Goal: Transaction & Acquisition: Book appointment/travel/reservation

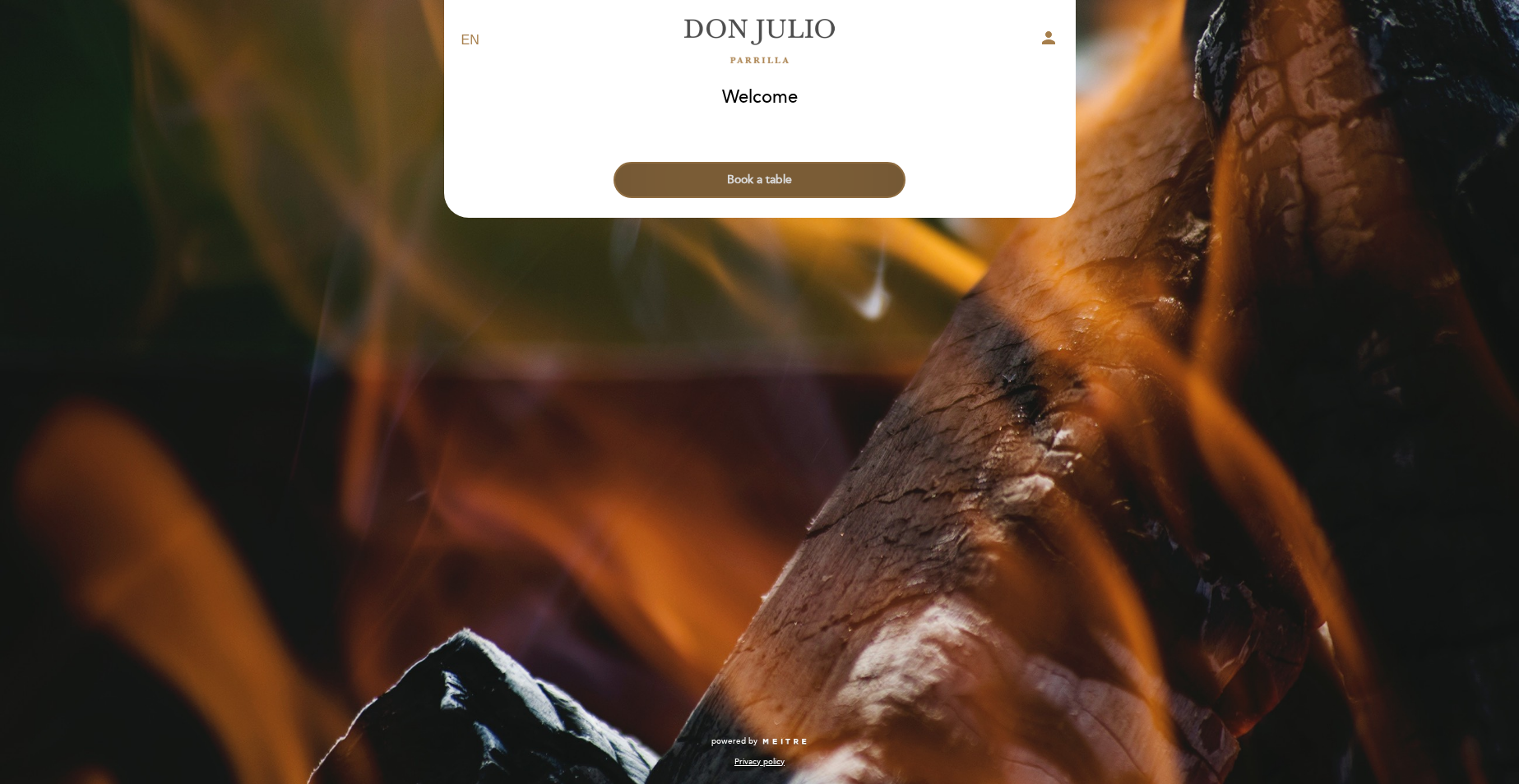
click at [770, 176] on button "Book a table" at bounding box center [759, 180] width 292 height 36
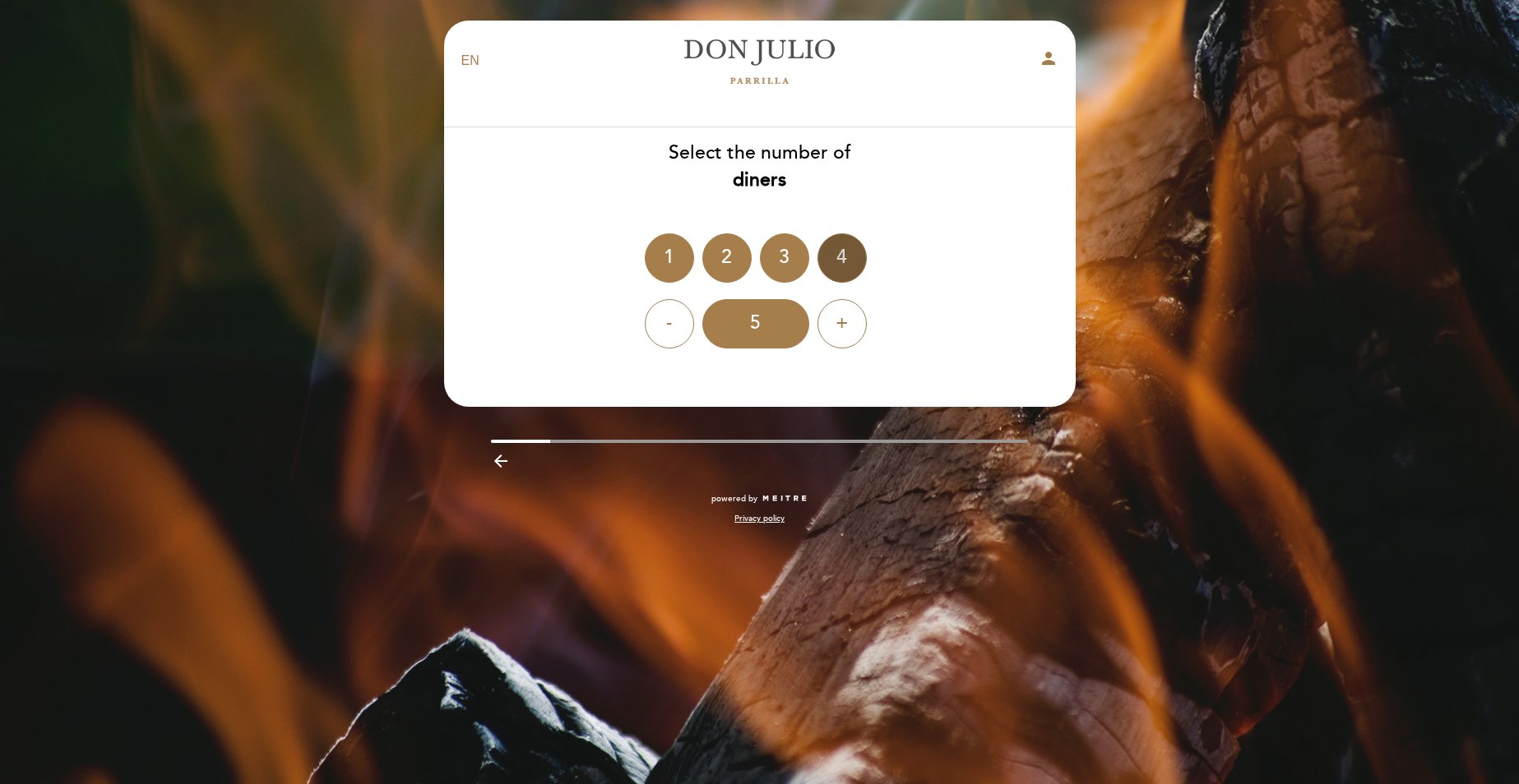
click at [855, 252] on div "4" at bounding box center [842, 258] width 49 height 49
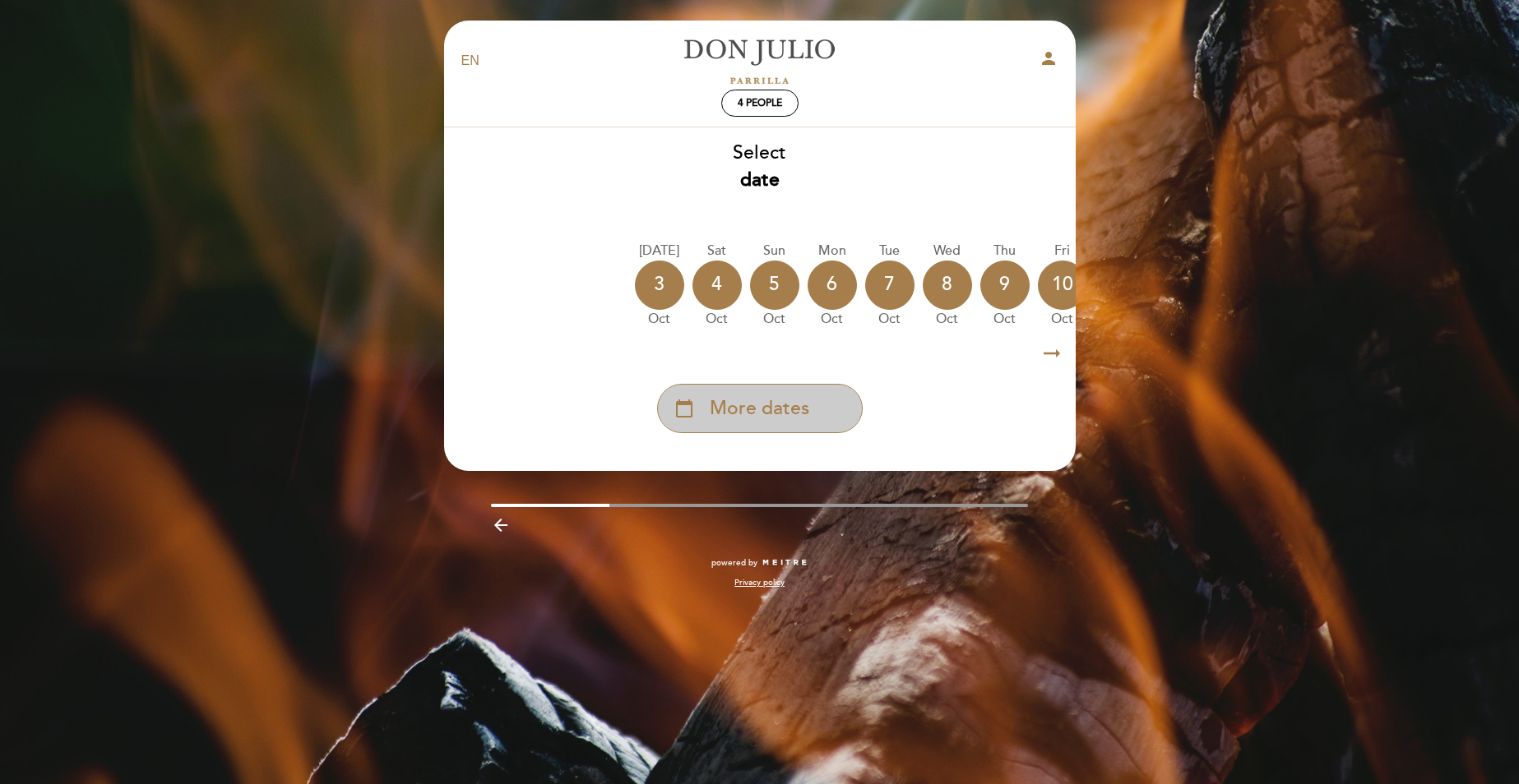
drag, startPoint x: 791, startPoint y: 407, endPoint x: 803, endPoint y: 399, distance: 14.4
click at [794, 407] on span "More dates" at bounding box center [759, 409] width 100 height 27
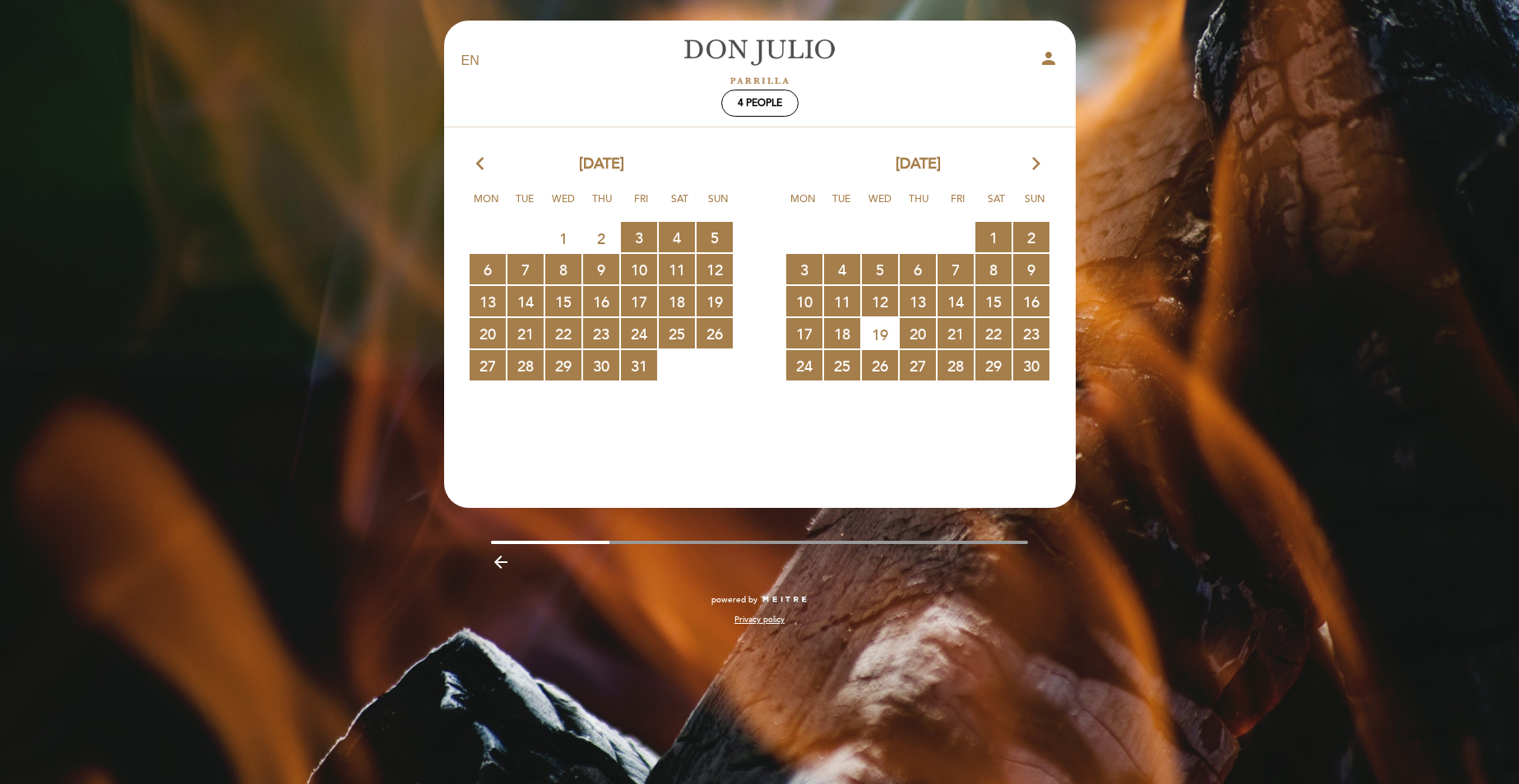
click at [1033, 159] on icon "arrow_forward_ios" at bounding box center [1036, 164] width 15 height 21
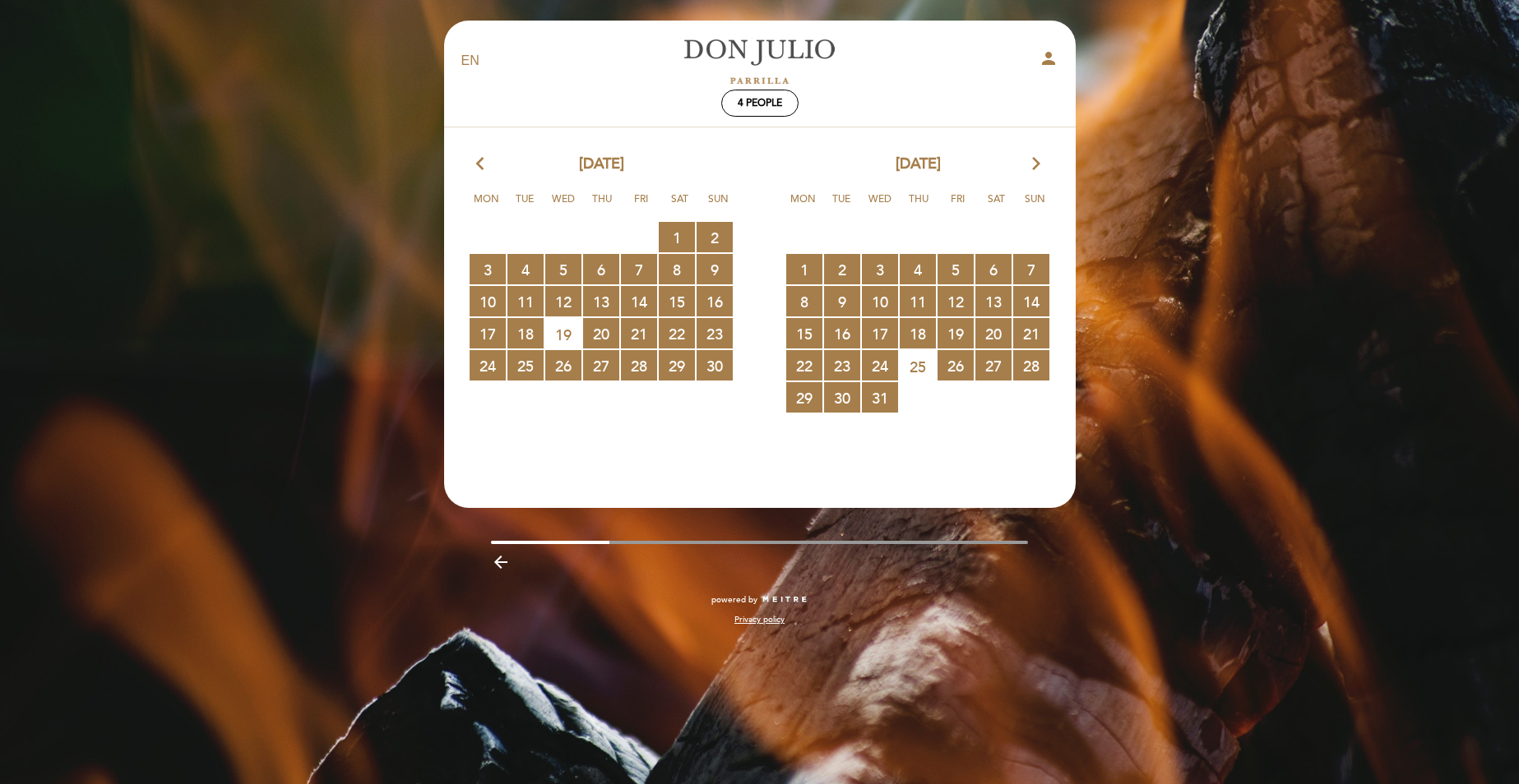
drag, startPoint x: 1033, startPoint y: 159, endPoint x: 1038, endPoint y: 166, distance: 8.6
click at [1038, 166] on icon "arrow_forward_ios" at bounding box center [1036, 164] width 15 height 21
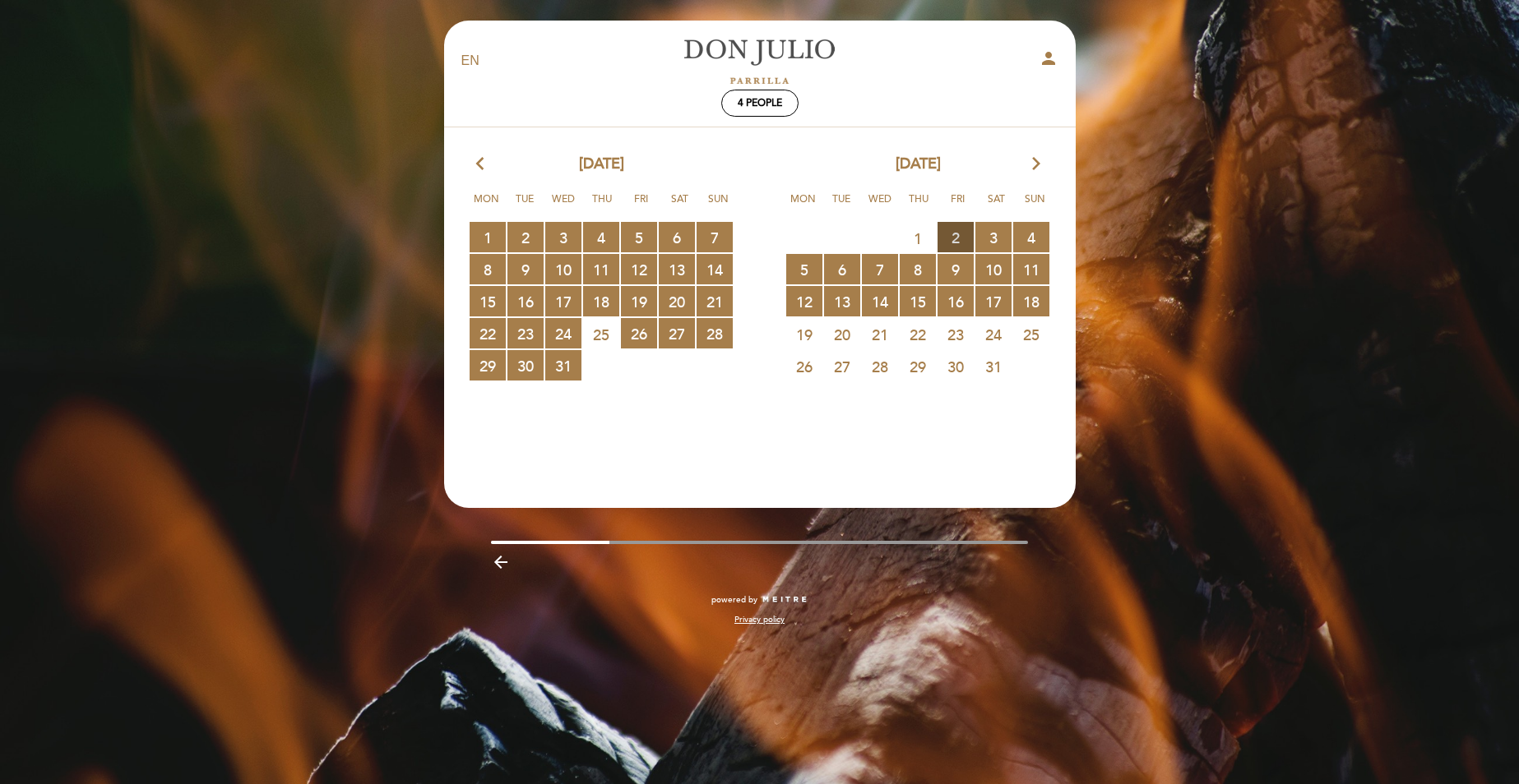
click at [956, 233] on span "2 RESERVATIONS AVAILABLE" at bounding box center [955, 237] width 36 height 31
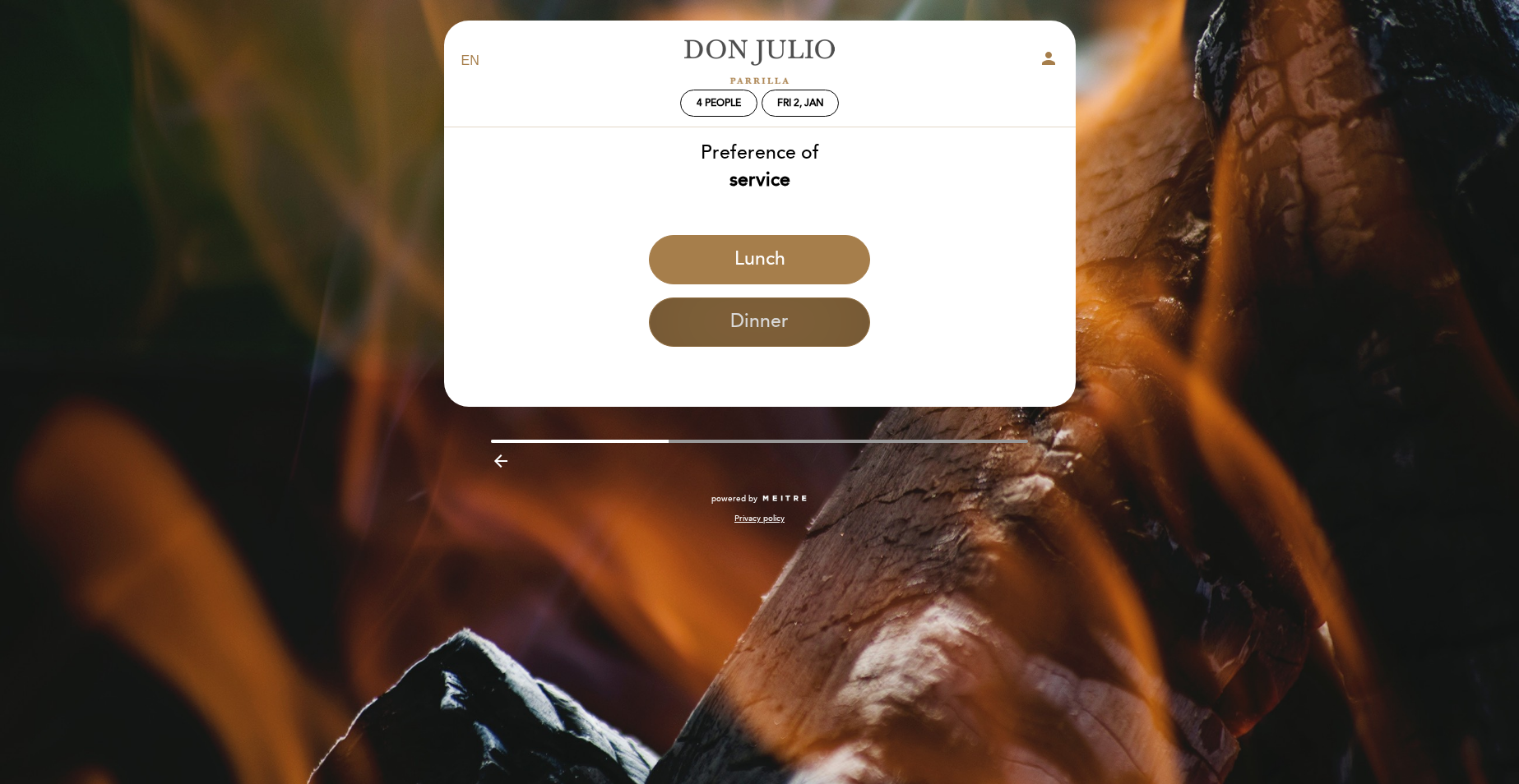
click at [784, 326] on button "Dinner" at bounding box center [759, 322] width 221 height 49
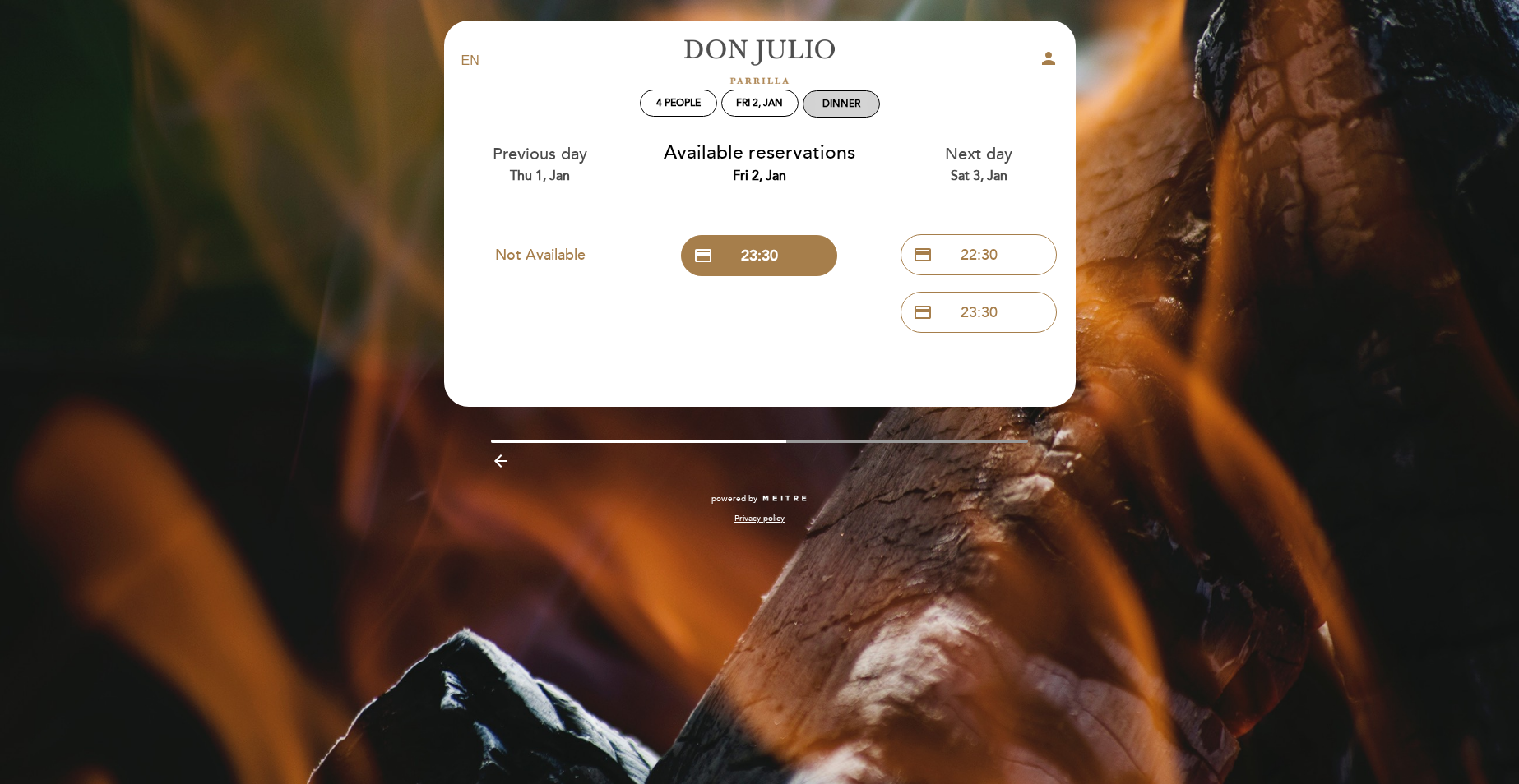
click at [854, 100] on div "Dinner" at bounding box center [841, 104] width 38 height 12
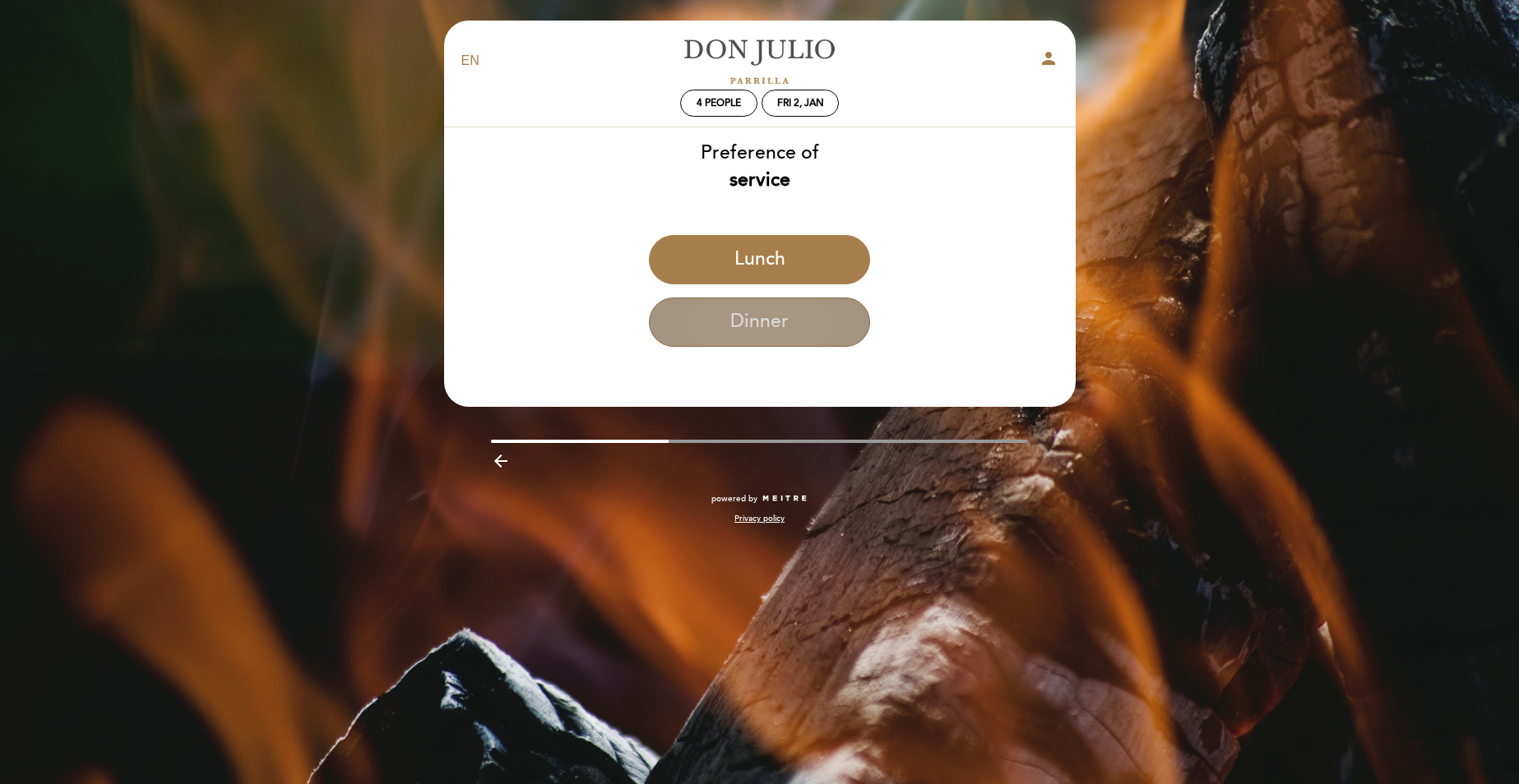
click at [765, 317] on button "Dinner" at bounding box center [759, 322] width 221 height 49
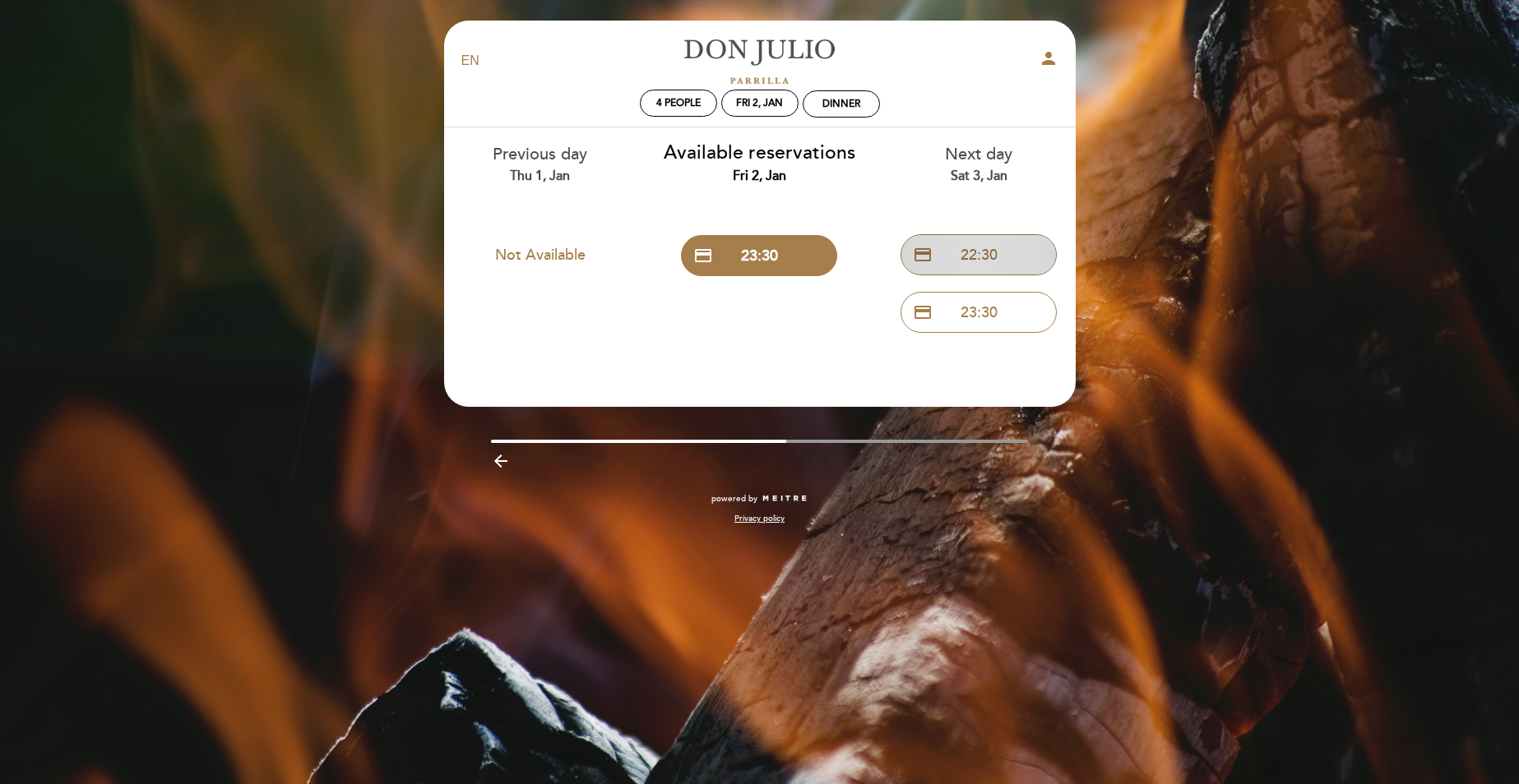
click at [978, 251] on button "credit_card 22:30" at bounding box center [978, 255] width 156 height 41
